Goal: Task Accomplishment & Management: Manage account settings

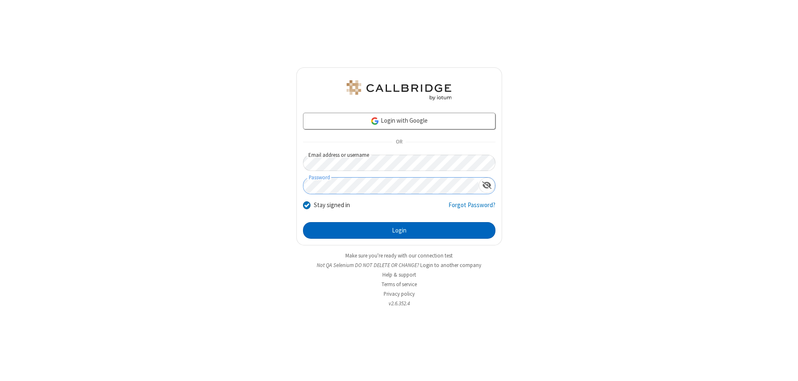
click at [399, 230] on button "Login" at bounding box center [399, 230] width 192 height 17
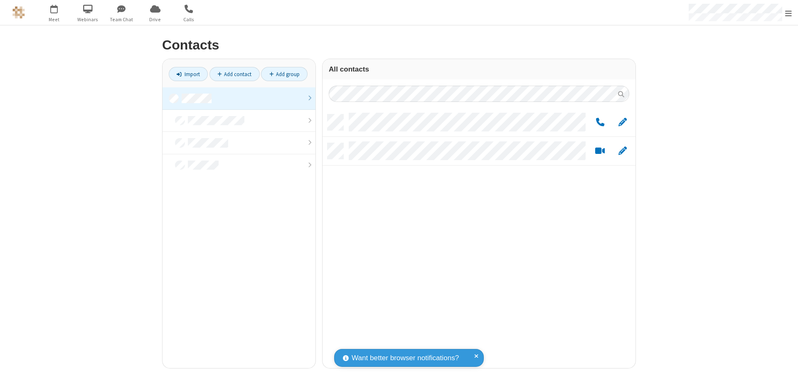
click at [239, 98] on link at bounding box center [238, 98] width 153 height 22
click at [623, 122] on span "Edit" at bounding box center [622, 122] width 8 height 10
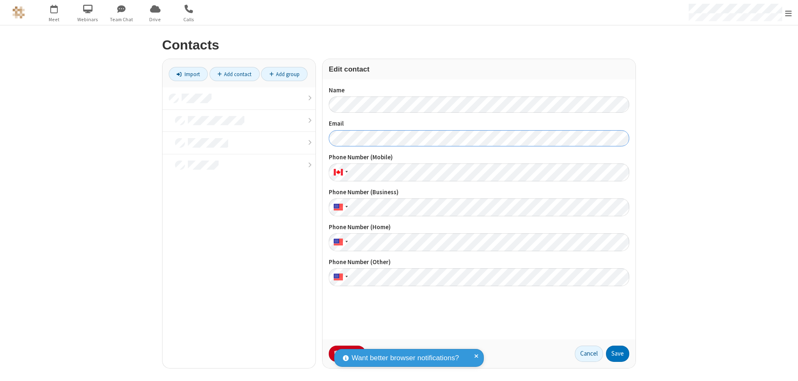
click at [618, 353] on button "Save" at bounding box center [617, 353] width 23 height 17
